Goal: Information Seeking & Learning: Learn about a topic

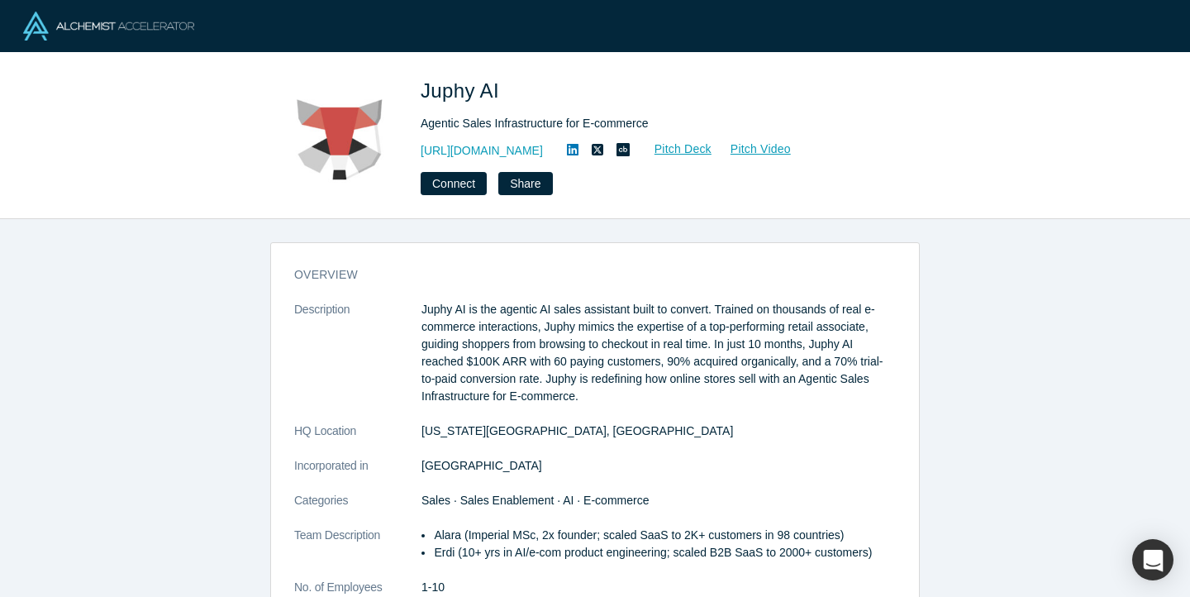
scroll to position [264, 0]
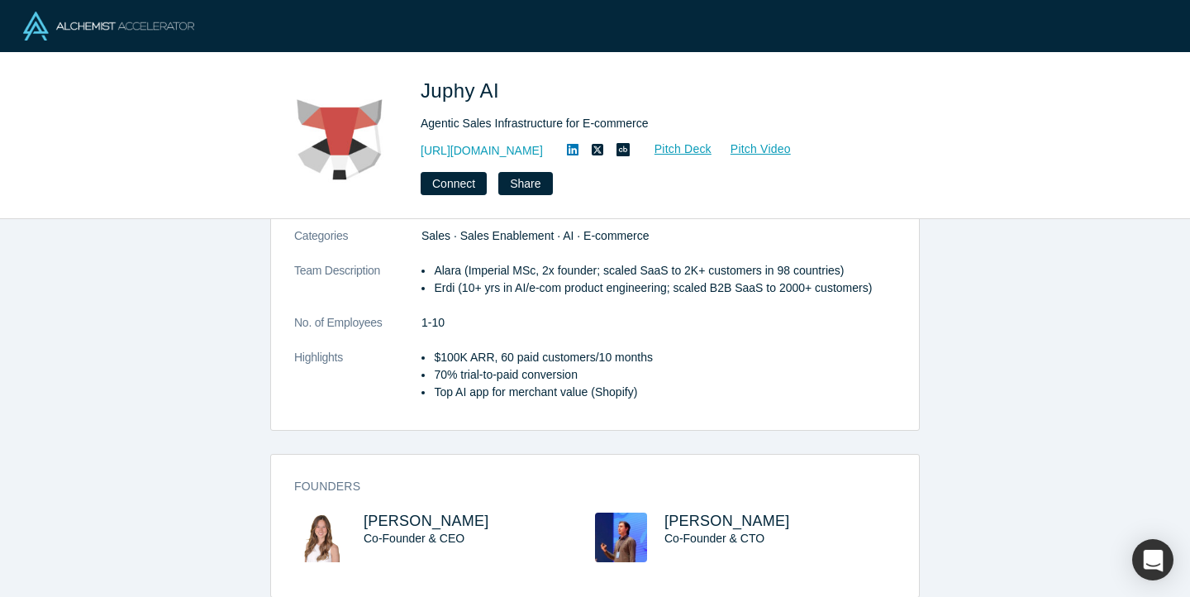
drag, startPoint x: 426, startPoint y: 263, endPoint x: 467, endPoint y: 296, distance: 52.3
click at [429, 265] on ul "Alara (Imperial MSc, 2x founder; scaled SaaS to 2K+ customers in 98 countries) …" at bounding box center [658, 279] width 474 height 35
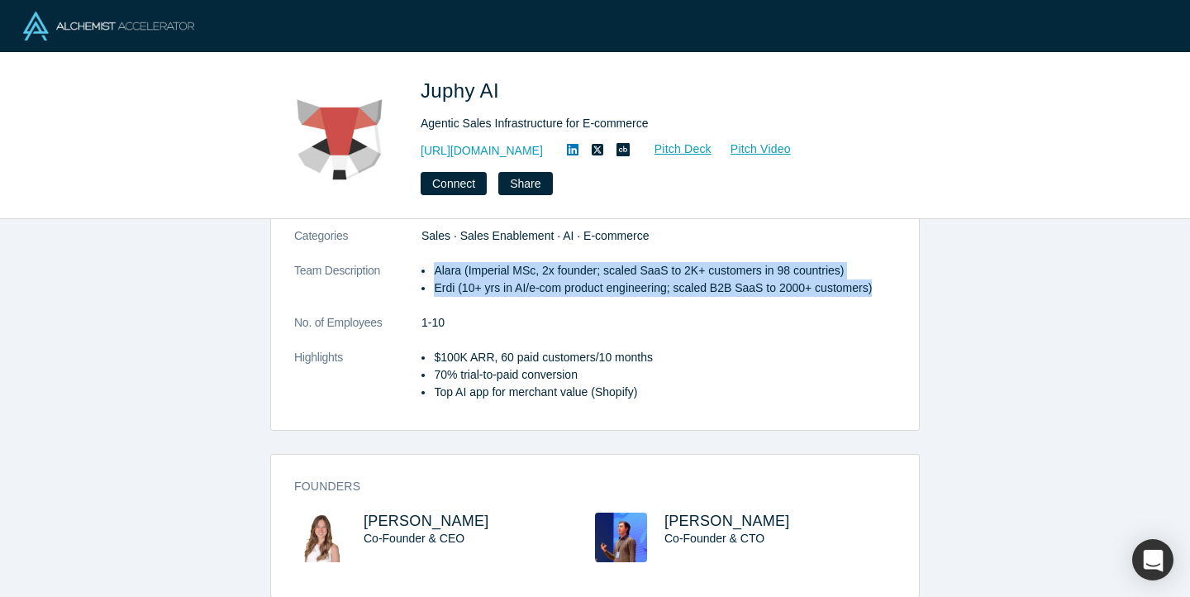
drag, startPoint x: 467, startPoint y: 296, endPoint x: 595, endPoint y: 302, distance: 128.3
click at [595, 302] on dl "Description Juphy AI is the agentic AI sales assistant built to convert. Traine…" at bounding box center [595, 227] width 602 height 382
copy ul "Alara (Imperial MSc, 2x founder; scaled SaaS to 2K+ customers in 98 countries) …"
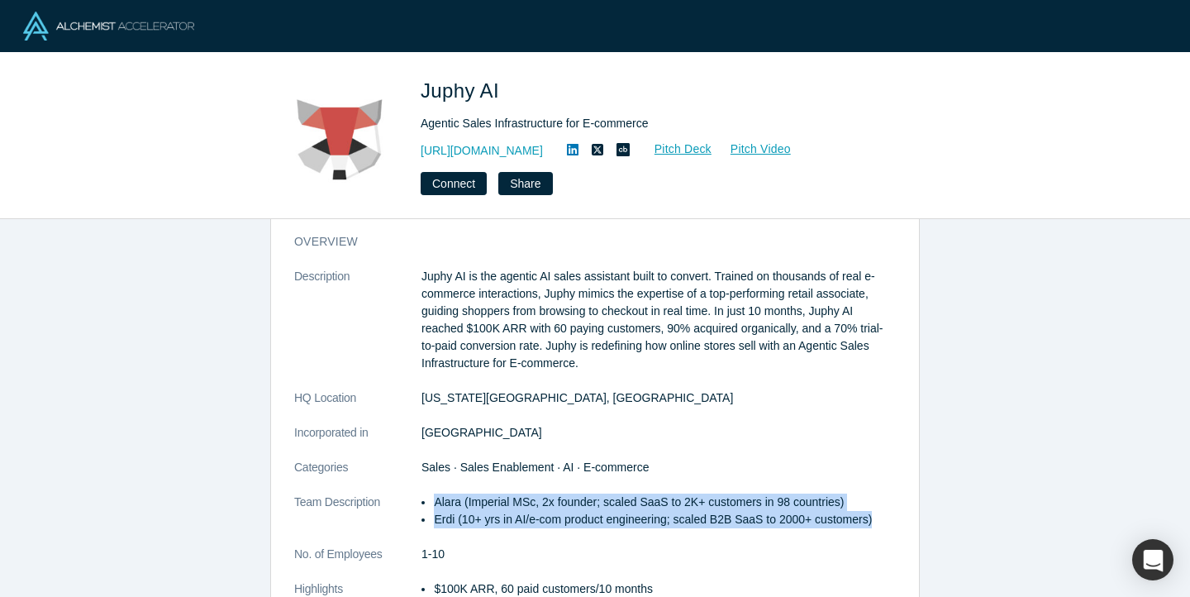
scroll to position [0, 0]
